Goal: Transaction & Acquisition: Purchase product/service

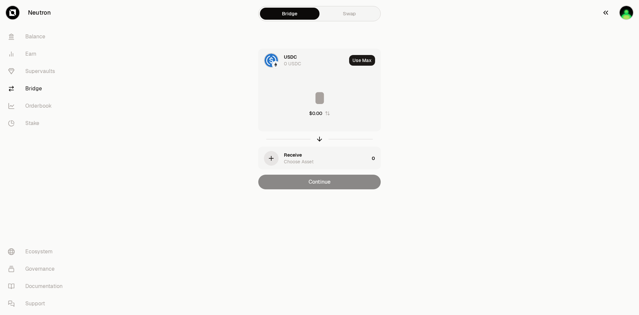
click at [621, 11] on img "button" at bounding box center [626, 12] width 13 height 13
click at [272, 160] on icon "button" at bounding box center [271, 157] width 7 height 7
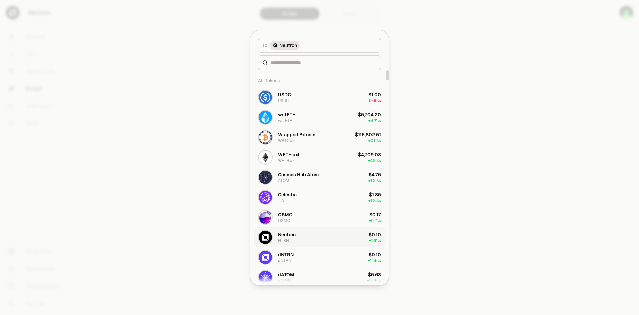
click at [300, 238] on button "Neutron NTRN $0.10 + 1.61%" at bounding box center [319, 237] width 131 height 20
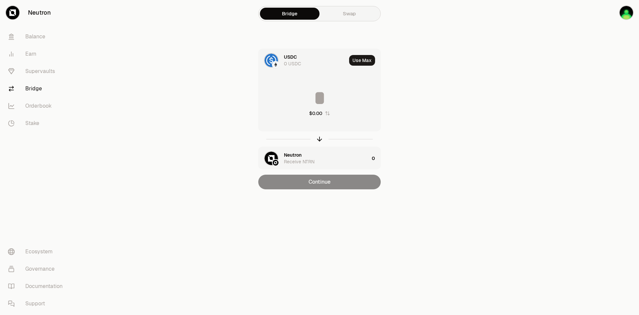
click at [416, 144] on div "USDC 0 USDC Use Max $0.00 Neutron Receive NTRN 0 Continue" at bounding box center [320, 119] width 224 height 140
